Goal: Obtain resource: Download file/media

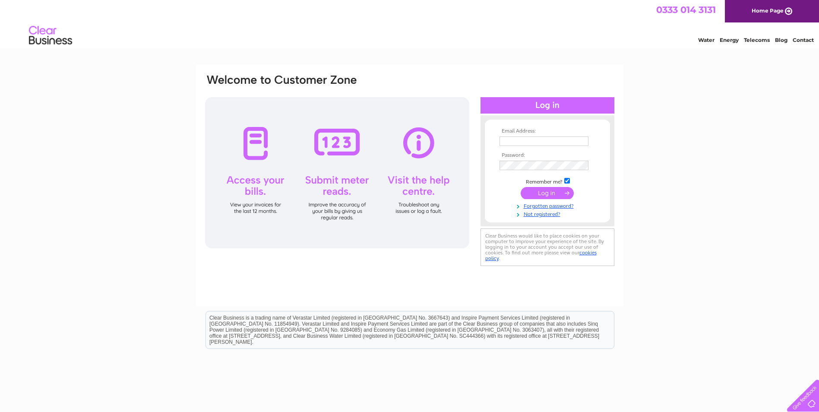
type input "santamarina2002@gmail.com"
click at [550, 192] on input "submit" at bounding box center [547, 193] width 53 height 12
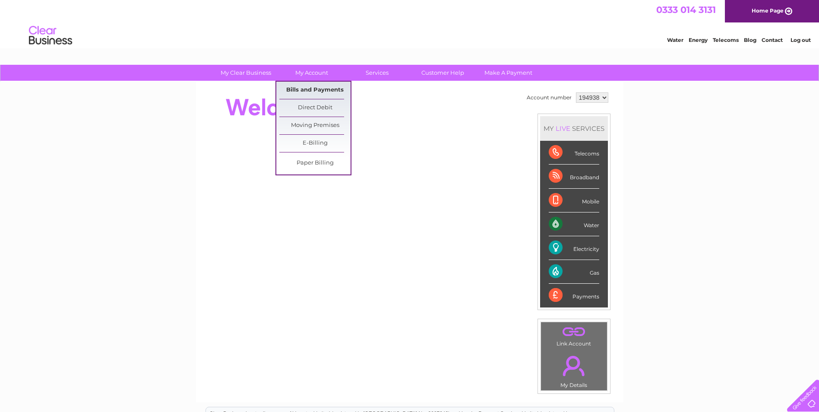
click at [314, 87] on link "Bills and Payments" at bounding box center [314, 90] width 71 height 17
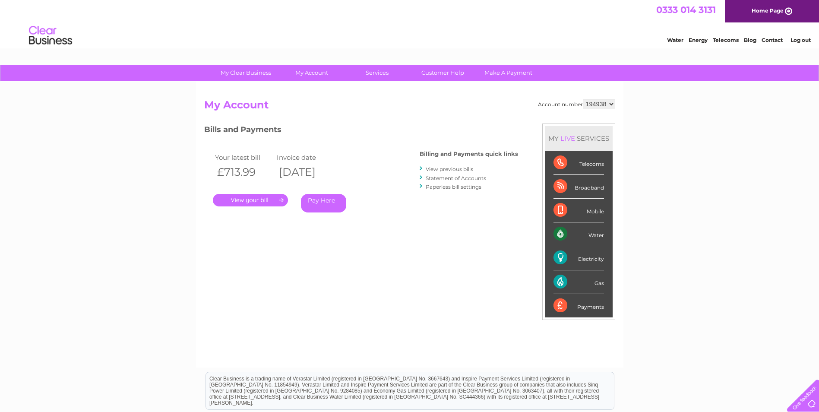
click at [455, 168] on link "View previous bills" at bounding box center [449, 169] width 47 height 6
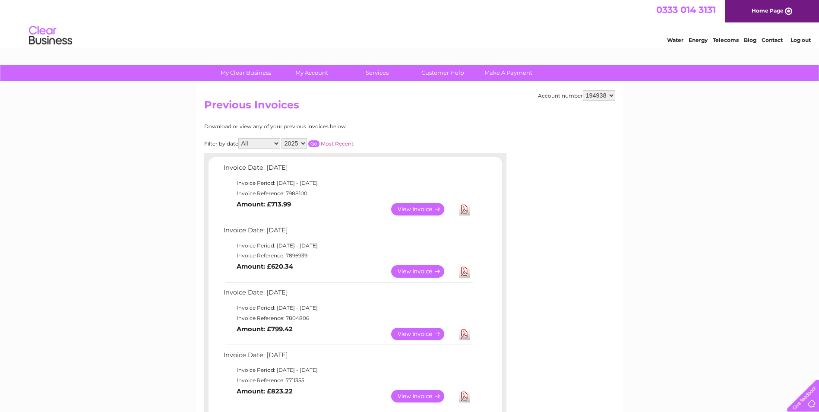
click at [468, 334] on link "Download" at bounding box center [464, 334] width 11 height 13
